Goal: Task Accomplishment & Management: Manage account settings

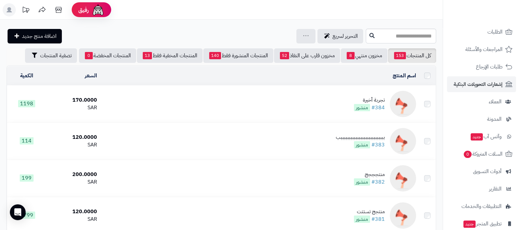
scroll to position [206, 0]
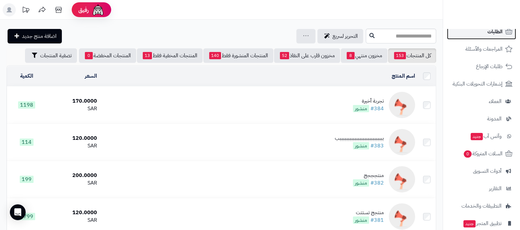
click at [491, 30] on span "الطلبات" at bounding box center [494, 31] width 15 height 9
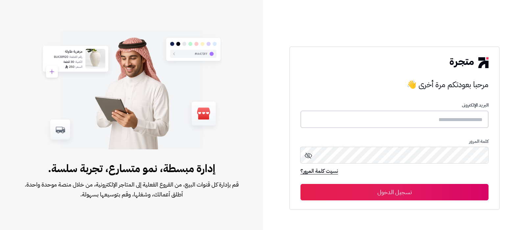
type input "**********"
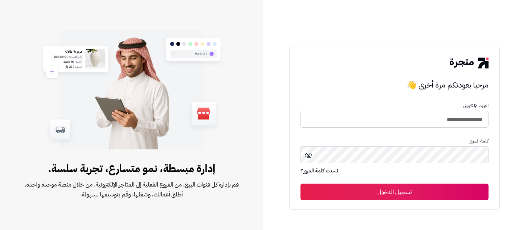
click at [382, 195] on button "تسجيل الدخول" at bounding box center [395, 192] width 188 height 16
